Goal: Navigation & Orientation: Find specific page/section

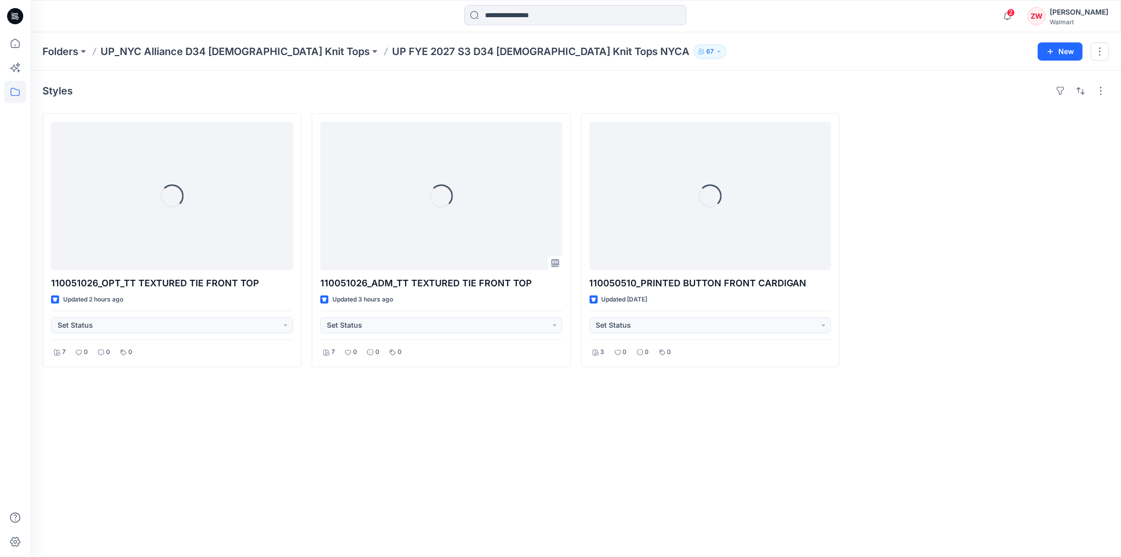
click at [688, 43] on div "Folders UP_NYC Alliance D34 [DEMOGRAPHIC_DATA] Knit Tops UP FYE 2027 S3 D34 [DE…" at bounding box center [575, 51] width 1091 height 38
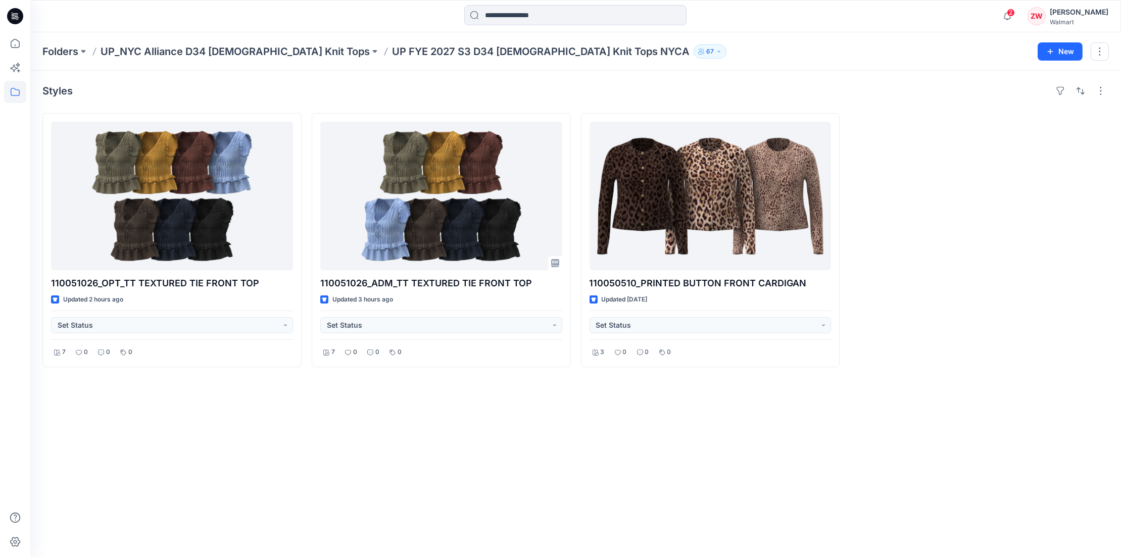
click at [276, 412] on div "Styles 110051026_OPT_TT TEXTURED TIE FRONT TOP Updated 2 hours ago Set Status 7…" at bounding box center [575, 314] width 1091 height 486
click at [454, 422] on div "Styles 110051026_OPT_TT TEXTURED TIE FRONT TOP Updated 2 hours ago Set Status 7…" at bounding box center [575, 314] width 1091 height 486
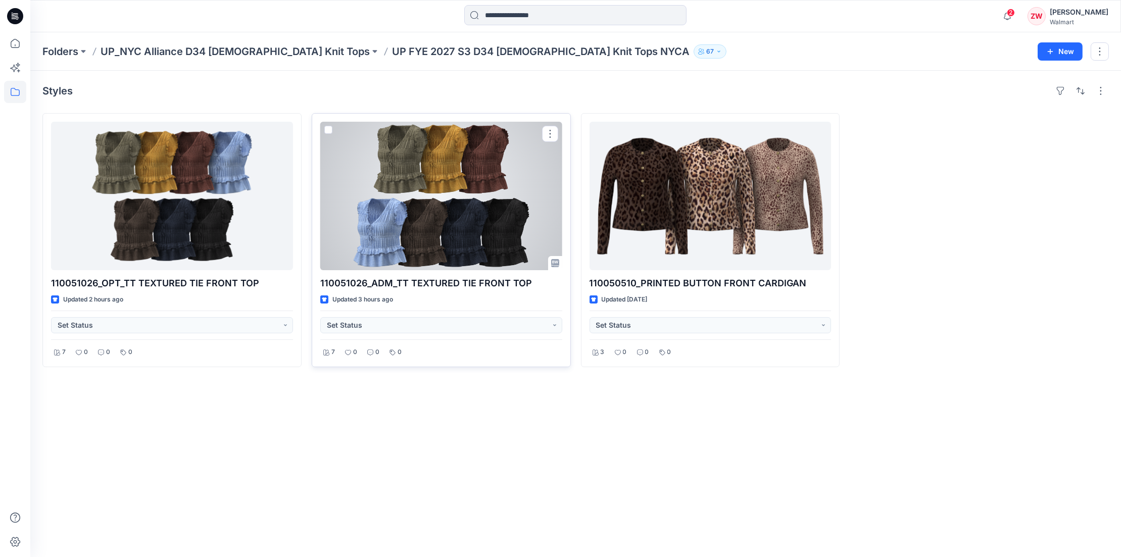
click at [452, 166] on div at bounding box center [441, 196] width 242 height 149
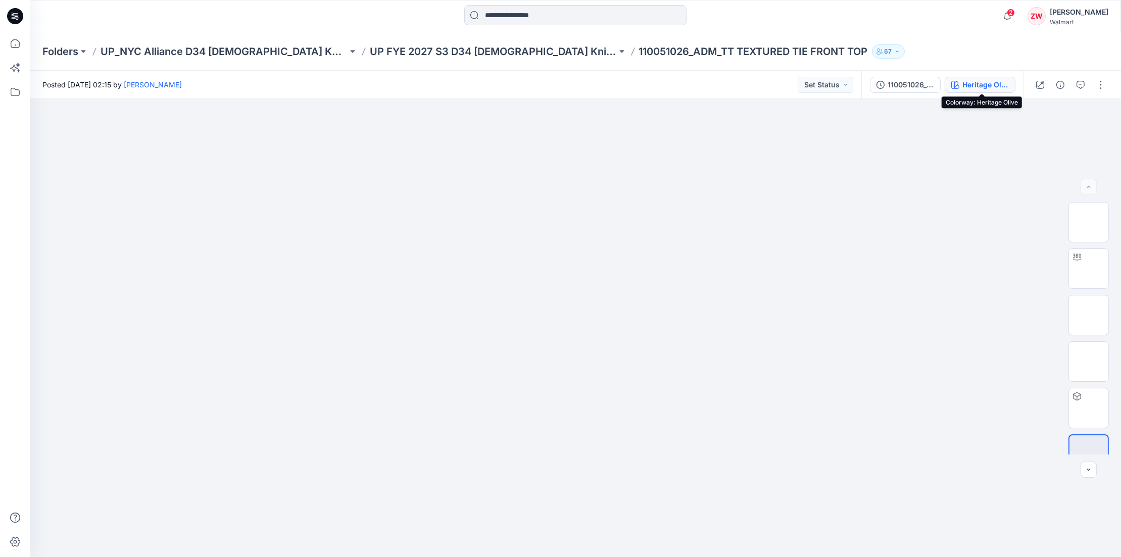
click at [980, 80] on div "Heritage Olive" at bounding box center [985, 84] width 46 height 11
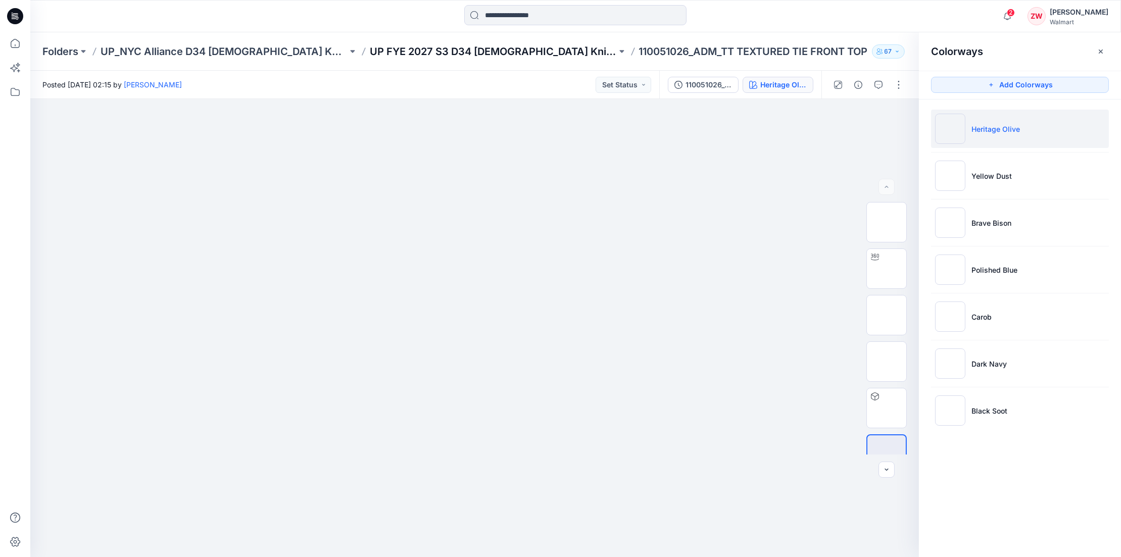
click at [426, 51] on p "UP FYE 2027 S3 D34 Ladies Knit Tops NYCA" at bounding box center [493, 51] width 247 height 14
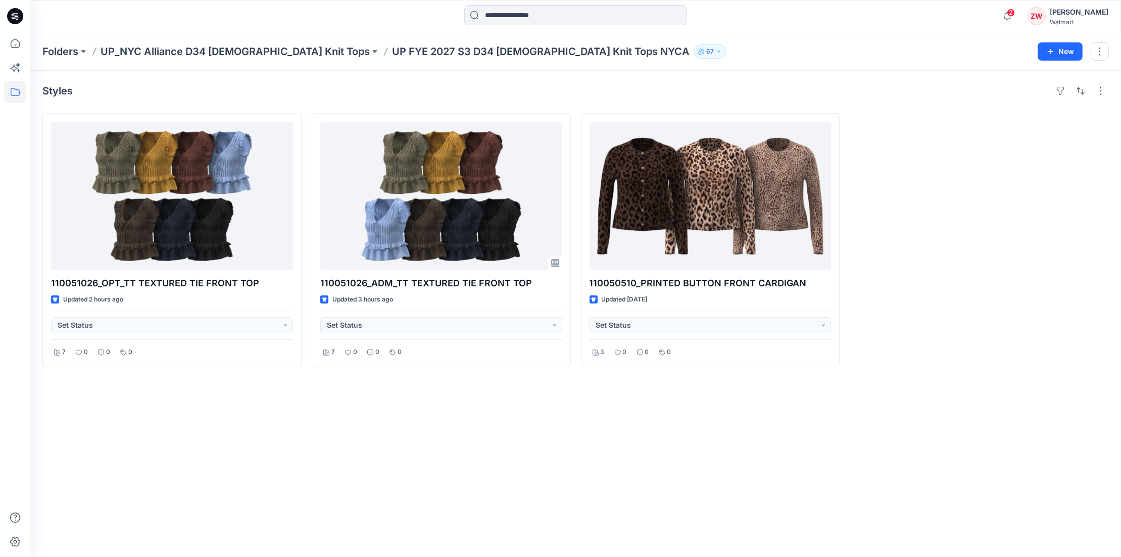
click at [655, 71] on div "Styles 110051026_OPT_TT TEXTURED TIE FRONT TOP Updated 2 hours ago Set Status 7…" at bounding box center [575, 314] width 1091 height 486
click at [1026, 214] on div at bounding box center [979, 240] width 259 height 254
click at [340, 408] on div "Styles 110051026_OPT_TT TEXTURED TIE FRONT TOP Updated 3 hours ago Set Status 7…" at bounding box center [575, 314] width 1091 height 486
click at [163, 469] on div "Styles 110051026_OPT_TT TEXTURED TIE FRONT TOP Updated 3 hours ago Set Status 7…" at bounding box center [575, 314] width 1091 height 486
click at [792, 394] on div "Styles 110051026_OPT_TT TEXTURED TIE FRONT TOP Updated 3 hours ago Set Status 7…" at bounding box center [575, 314] width 1091 height 486
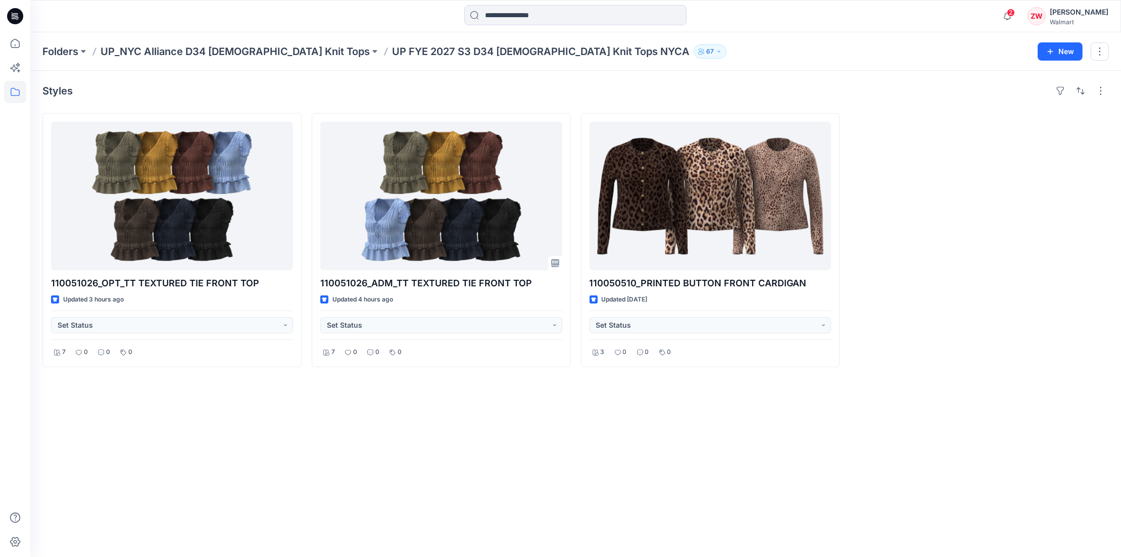
click at [376, 412] on div "Styles 110051026_OPT_TT TEXTURED TIE FRONT TOP Updated 3 hours ago Set Status 7…" at bounding box center [575, 314] width 1091 height 486
click at [120, 431] on div "Styles 110051026_OPT_TT TEXTURED TIE FRONT TOP Updated 3 hours ago Set Status 7…" at bounding box center [575, 314] width 1091 height 486
click at [338, 428] on div "Styles 110051026_OPT_TT TEXTURED TIE FRONT TOP Updated 3 hours ago Set Status 7…" at bounding box center [575, 314] width 1091 height 486
click at [904, 368] on div "Styles 110051026_OPT_TT TEXTURED TIE FRONT TOP Updated 3 hours ago Set Status 7…" at bounding box center [575, 314] width 1091 height 486
click at [245, 47] on p "UP_NYC Alliance D34 [DEMOGRAPHIC_DATA] Knit Tops" at bounding box center [235, 51] width 269 height 14
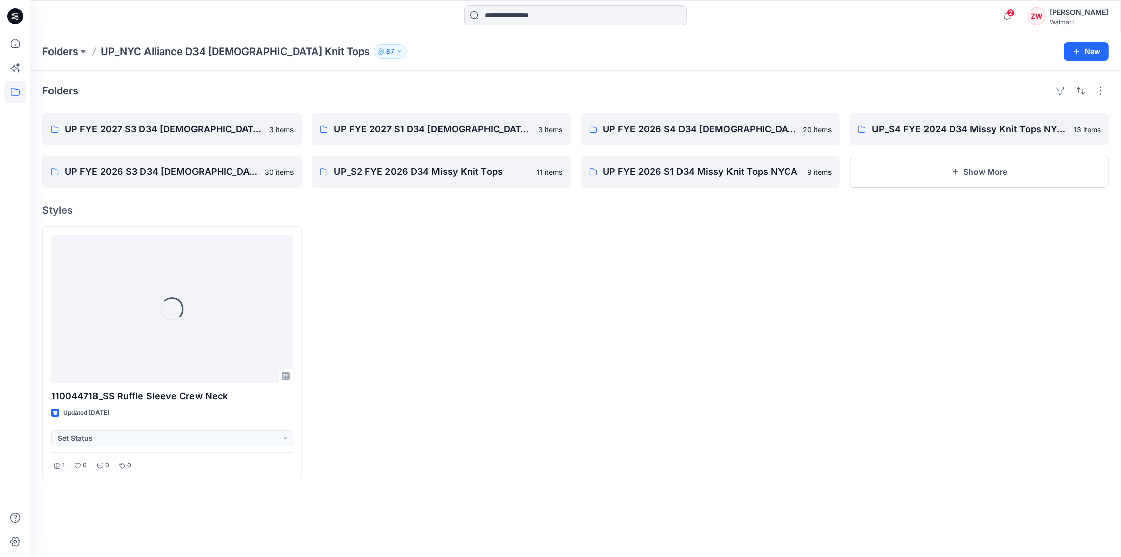
click at [503, 69] on div "Folders UP_NYC Alliance D34 Ladies Knit Tops 67 New" at bounding box center [575, 51] width 1091 height 38
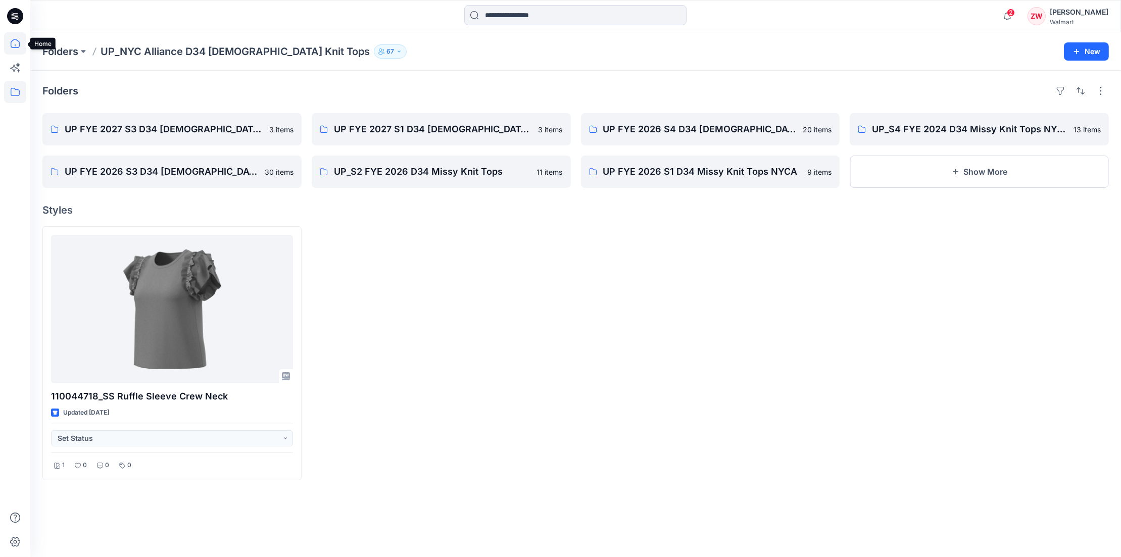
click at [17, 42] on icon at bounding box center [15, 43] width 22 height 22
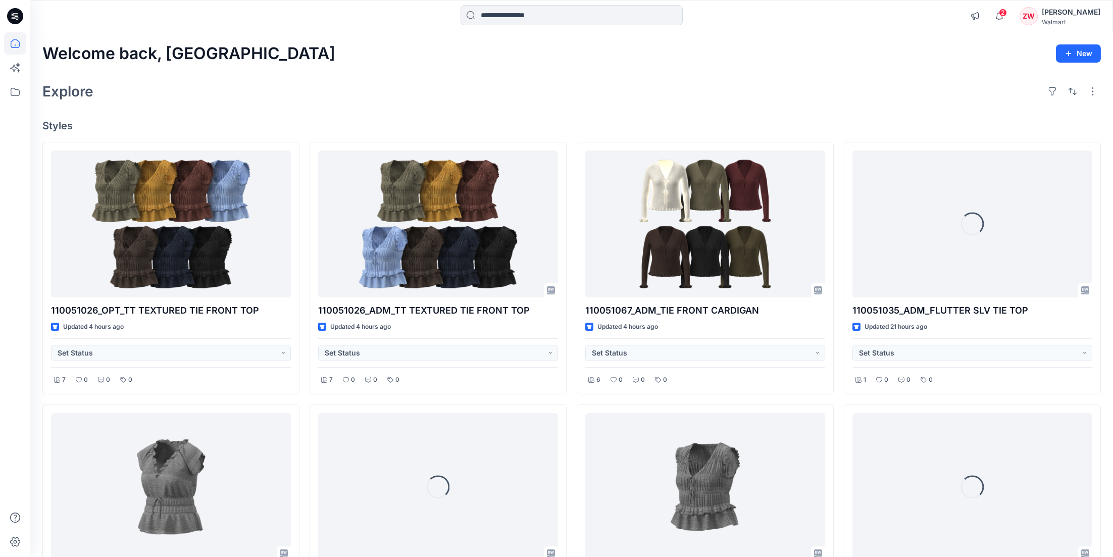
click at [479, 80] on div "Explore" at bounding box center [571, 91] width 1059 height 24
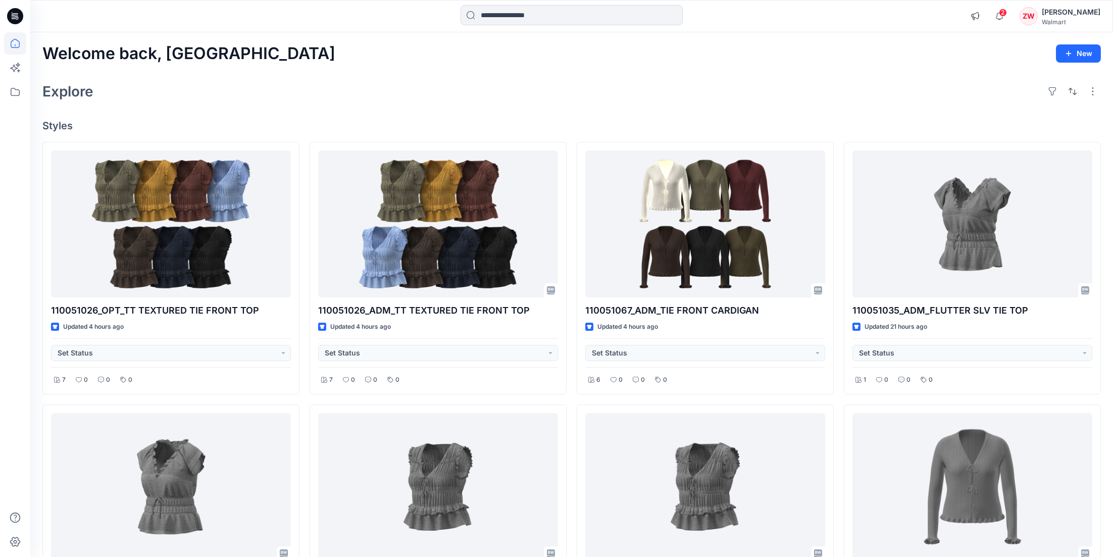
click at [179, 94] on div "Explore" at bounding box center [571, 91] width 1059 height 24
drag, startPoint x: 170, startPoint y: 51, endPoint x: 230, endPoint y: 52, distance: 60.1
click at [230, 52] on h2 "Welcome back, Zhonglin" at bounding box center [188, 53] width 293 height 19
drag, startPoint x: 230, startPoint y: 52, endPoint x: 231, endPoint y: 62, distance: 10.7
click at [231, 66] on div "Welcome back, Zhonglin New Explore Styles 110051026_OPT_TT TEXTURED TIE FRONT T…" at bounding box center [571, 500] width 1083 height 936
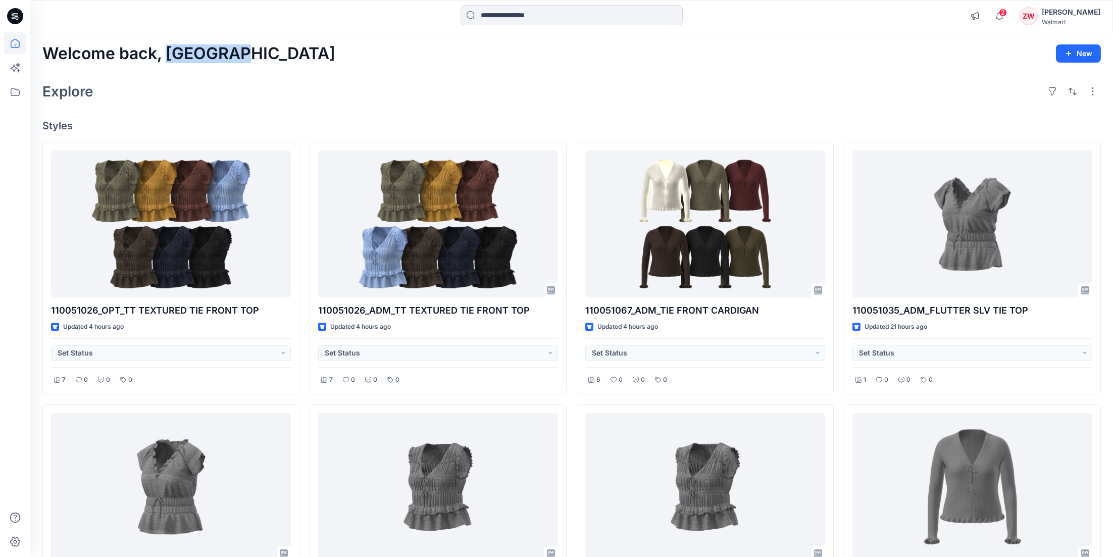
click at [233, 52] on h2 "Welcome back, Zhonglin" at bounding box center [188, 53] width 293 height 19
drag, startPoint x: 232, startPoint y: 51, endPoint x: 45, endPoint y: 56, distance: 187.5
click at [45, 56] on h2 "Welcome back, Zhonglin" at bounding box center [188, 53] width 293 height 19
click at [49, 64] on div "Welcome back, Zhonglin New Explore Styles 110051026_OPT_TT TEXTURED TIE FRONT T…" at bounding box center [571, 500] width 1083 height 936
click at [49, 70] on div "Welcome back, Zhonglin New Explore Styles 110051026_OPT_TT TEXTURED TIE FRONT T…" at bounding box center [571, 500] width 1083 height 936
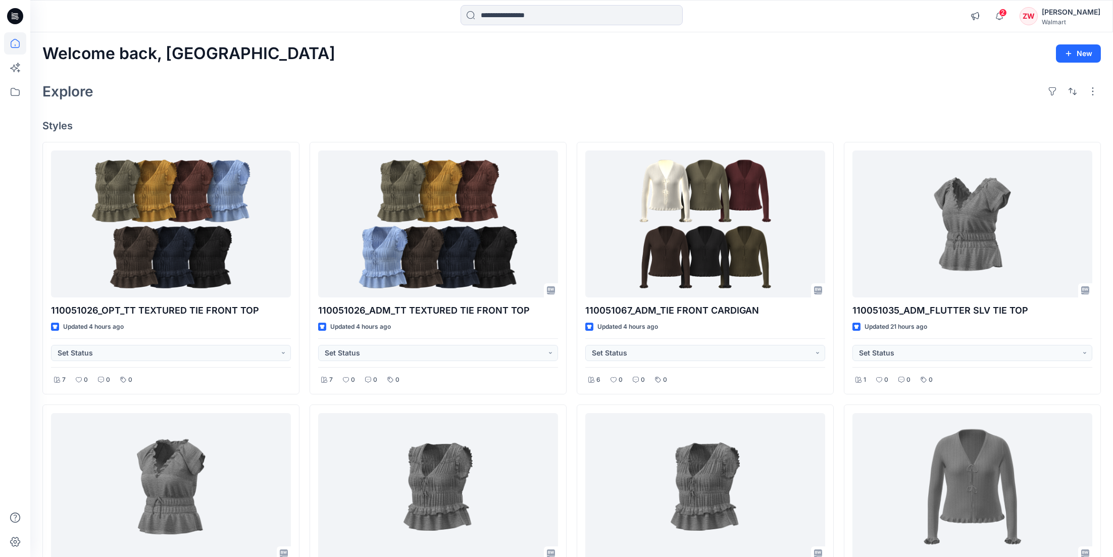
click at [44, 53] on h2 "Welcome back, Zhonglin" at bounding box center [188, 53] width 293 height 19
drag, startPoint x: 45, startPoint y: 53, endPoint x: 236, endPoint y: 48, distance: 190.5
click at [236, 48] on div "Welcome back, Zhonglin New" at bounding box center [571, 53] width 1059 height 19
click at [234, 55] on h2 "Welcome back, Zhonglin" at bounding box center [188, 53] width 293 height 19
click at [233, 61] on h2 "Welcome back, Zhonglin" at bounding box center [188, 53] width 293 height 19
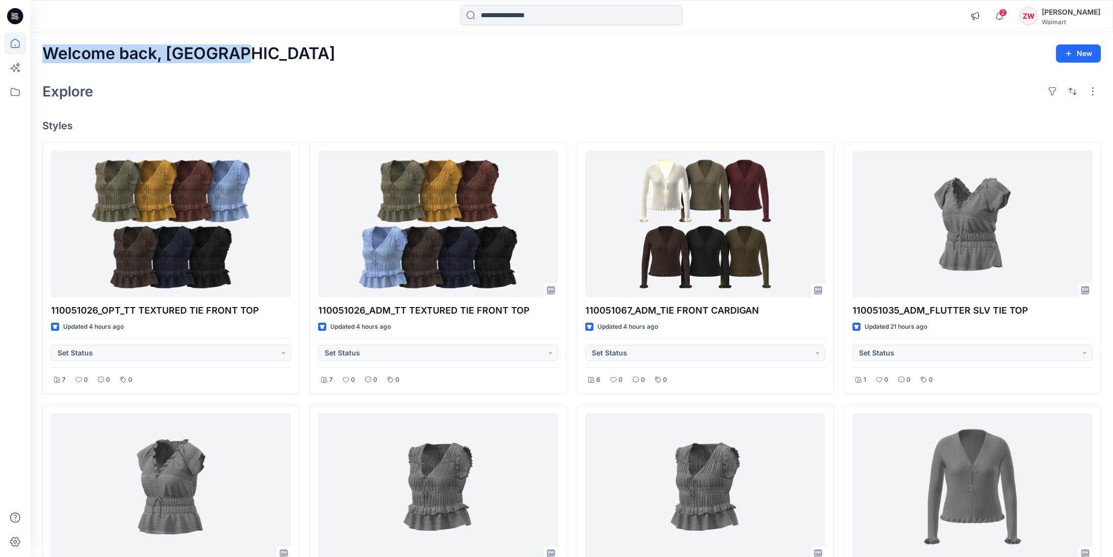
drag, startPoint x: 233, startPoint y: 55, endPoint x: 45, endPoint y: 55, distance: 187.9
click at [45, 55] on h2 "Welcome back, Zhonglin" at bounding box center [188, 53] width 293 height 19
click at [765, 59] on div "Welcome back, Zhonglin New" at bounding box center [571, 53] width 1059 height 19
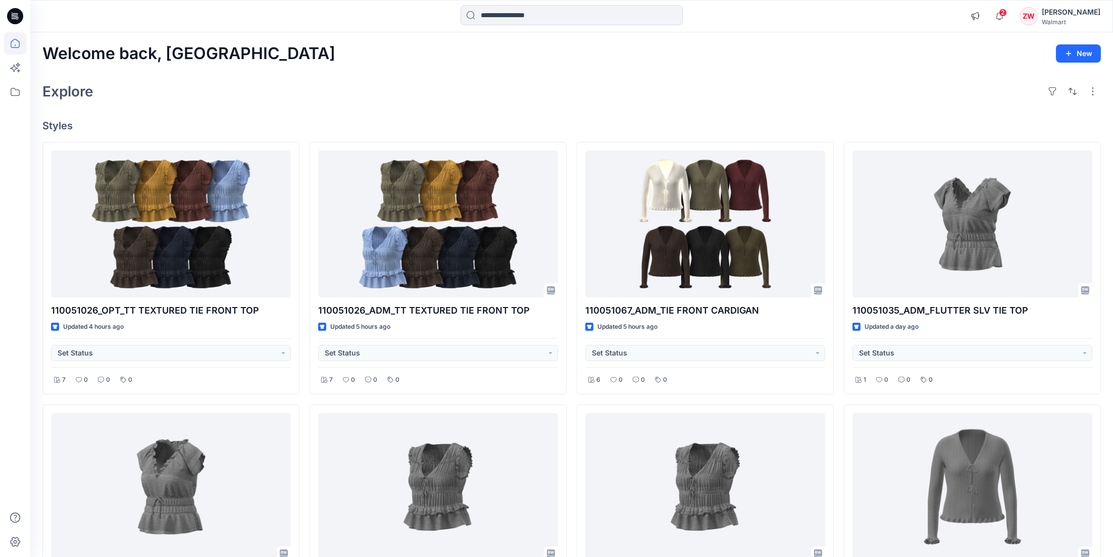
click at [276, 73] on div "Welcome back, Zhonglin New Explore Styles 110051026_OPT_TT TEXTURED TIE FRONT T…" at bounding box center [571, 500] width 1083 height 936
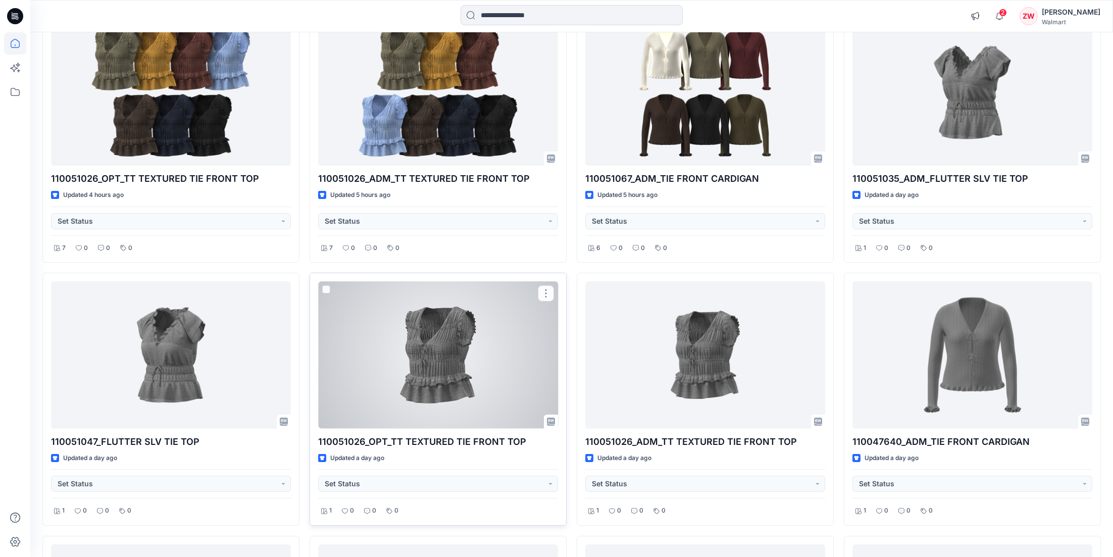
scroll to position [151, 0]
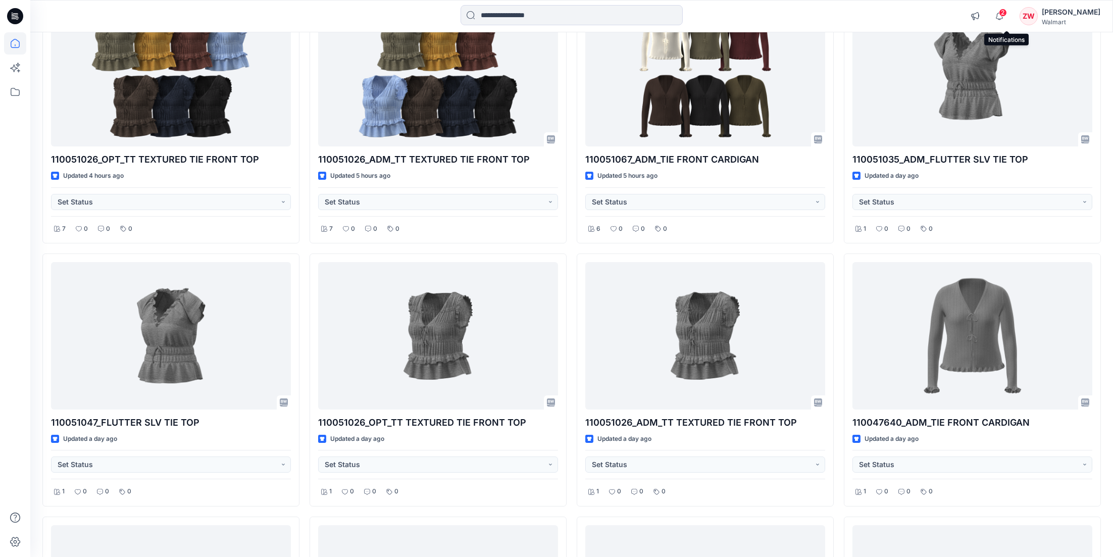
click at [1007, 16] on span "2" at bounding box center [1003, 13] width 8 height 8
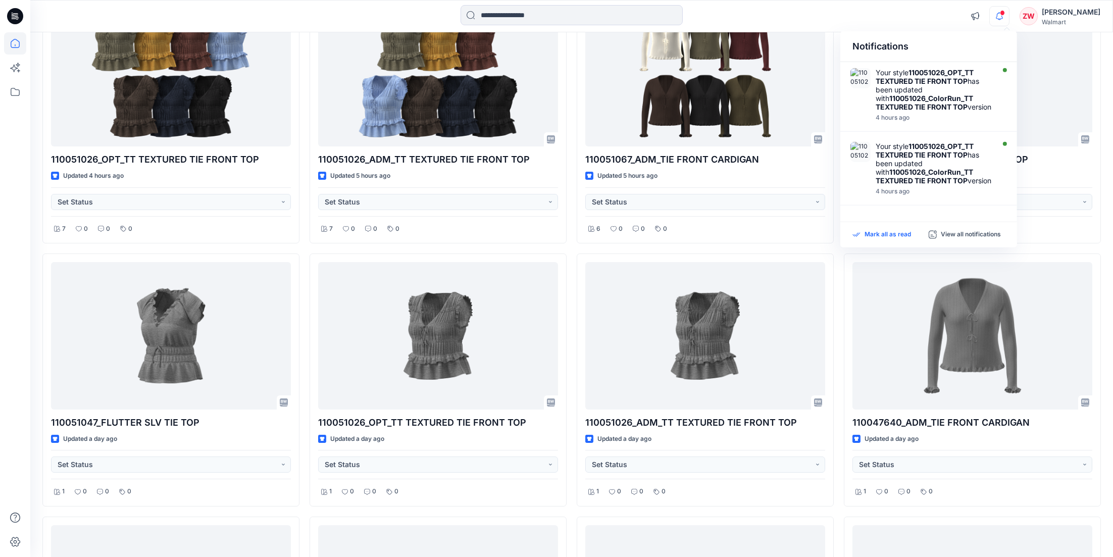
click at [882, 233] on p "Mark all as read" at bounding box center [888, 234] width 46 height 9
click at [718, 18] on div at bounding box center [571, 16] width 541 height 22
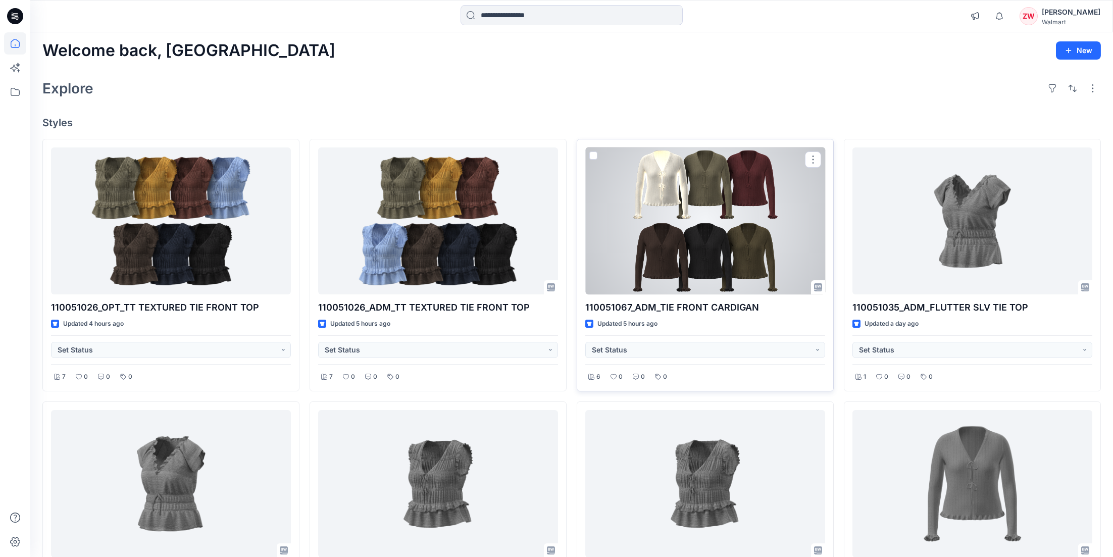
scroll to position [0, 0]
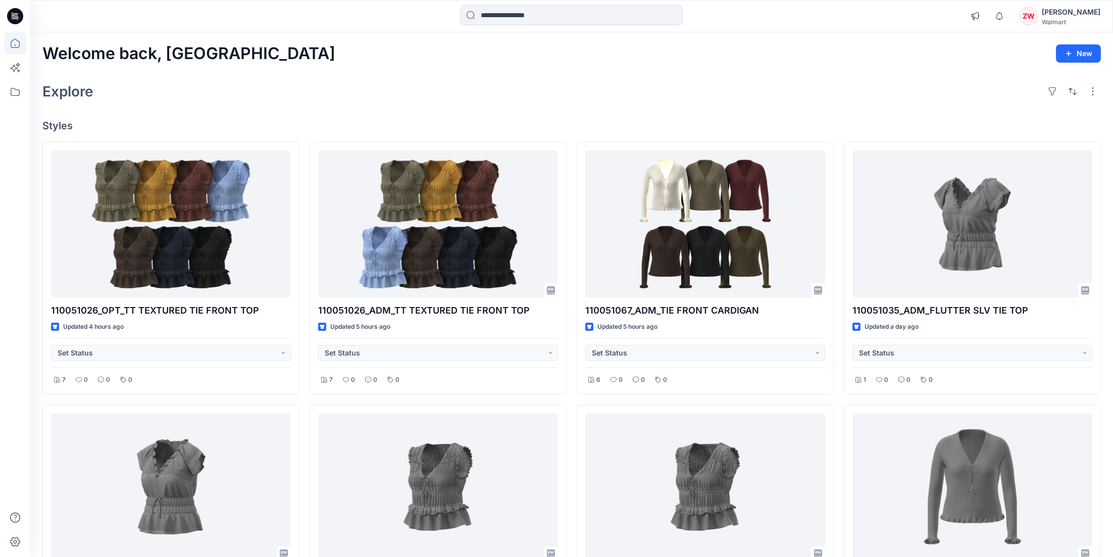
click at [448, 68] on div "Welcome back, Zhonglin New Explore Styles 110051026_OPT_TT TEXTURED TIE FRONT T…" at bounding box center [571, 500] width 1083 height 936
click at [888, 84] on div "Explore" at bounding box center [571, 91] width 1059 height 24
click at [306, 82] on div "Explore" at bounding box center [571, 91] width 1059 height 24
